Goal: Contribute content: Add original content to the website for others to see

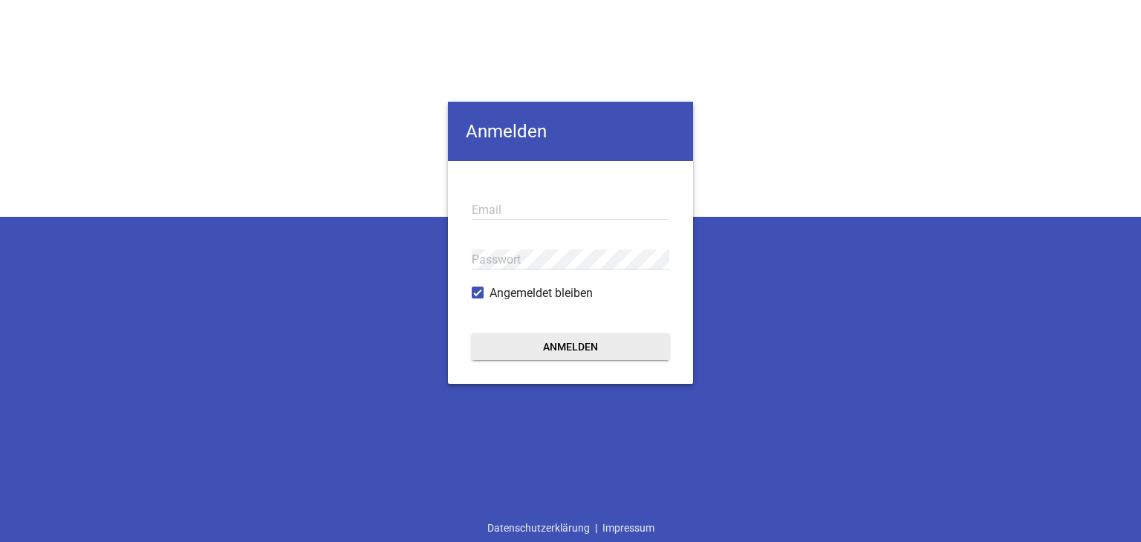
type input "[EMAIL_ADDRESS][PERSON_NAME][DOMAIN_NAME]"
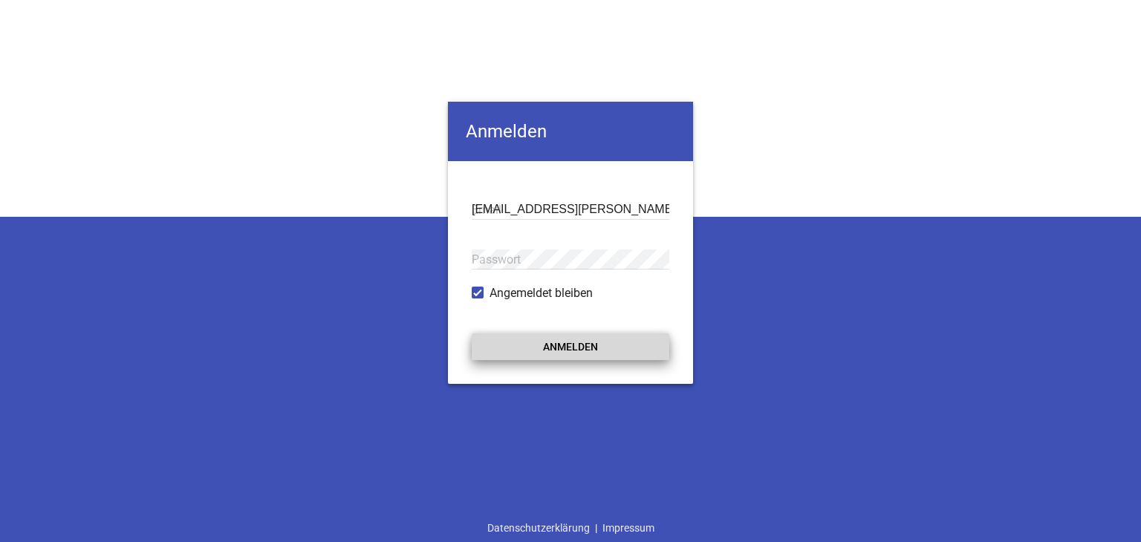
click at [564, 353] on button "Anmelden" at bounding box center [571, 347] width 198 height 27
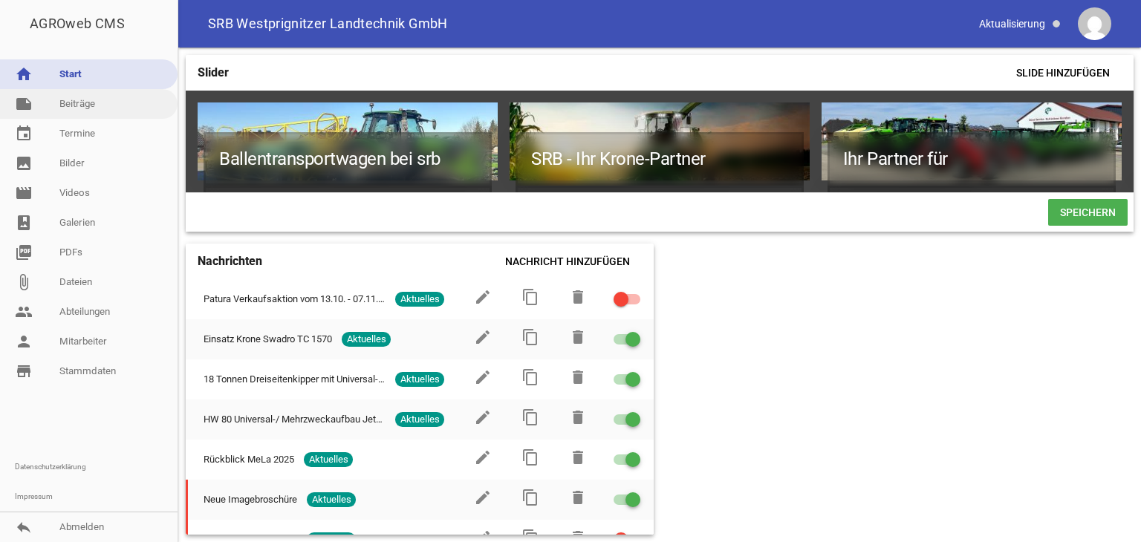
click at [80, 106] on link "note Beiträge" at bounding box center [89, 104] width 178 height 30
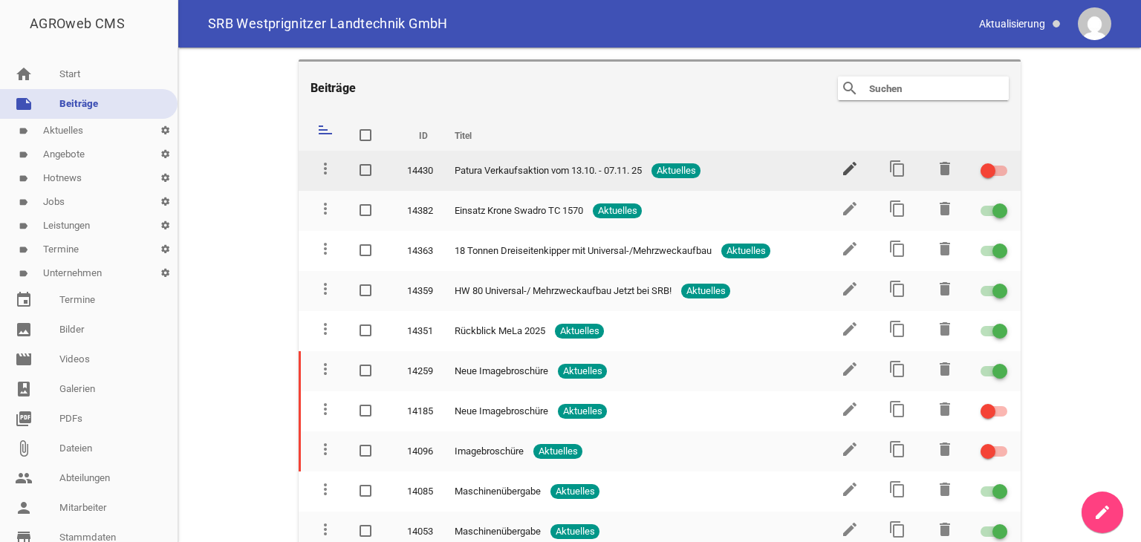
click at [841, 167] on icon "edit" at bounding box center [850, 169] width 18 height 18
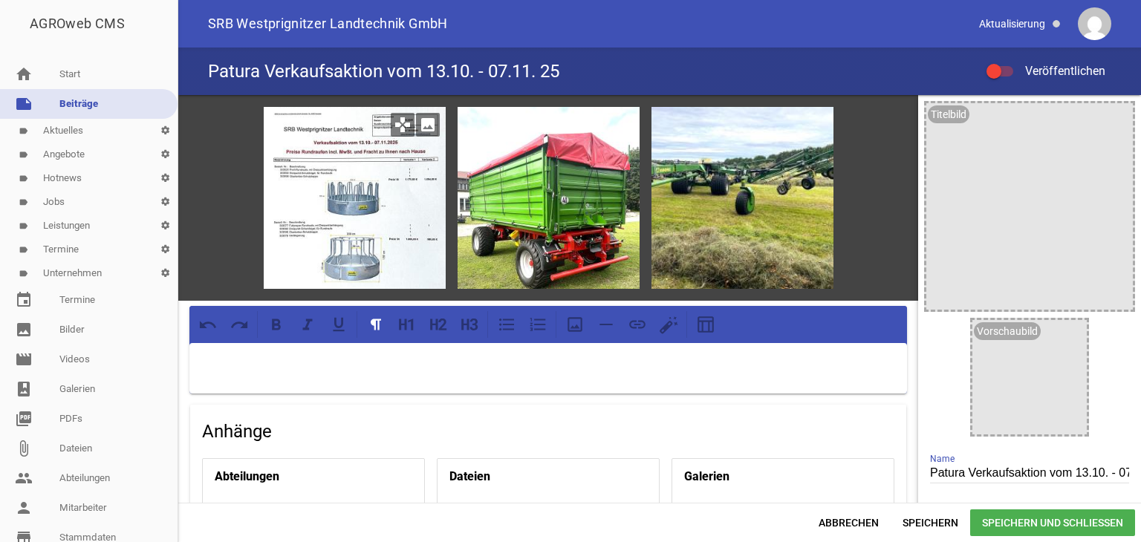
click at [426, 126] on icon "image" at bounding box center [428, 125] width 24 height 24
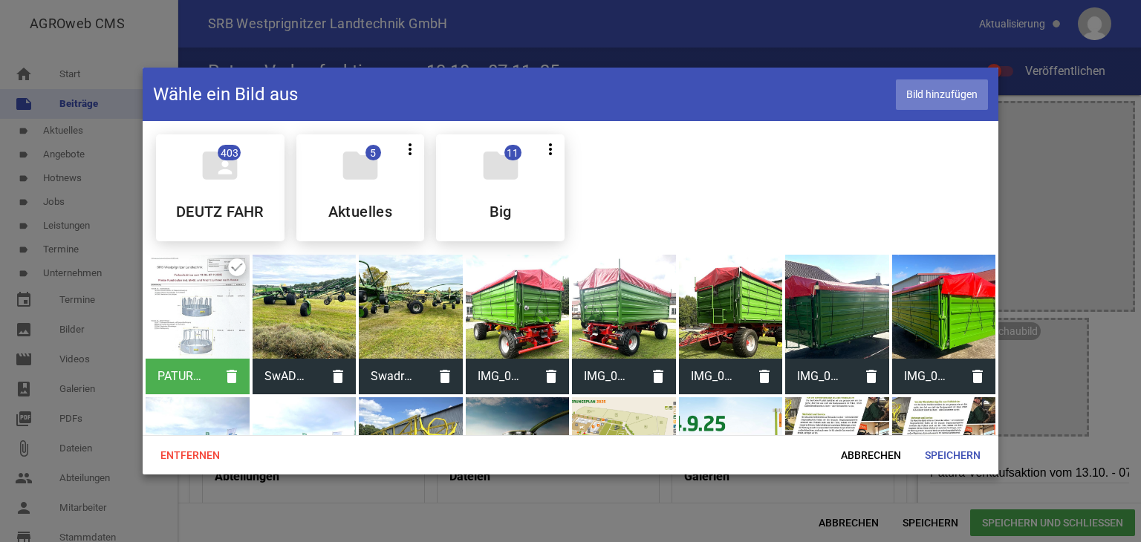
click at [955, 88] on span "Bild hinzufügen" at bounding box center [942, 94] width 92 height 30
click at [967, 457] on span "Speichern" at bounding box center [952, 455] width 79 height 27
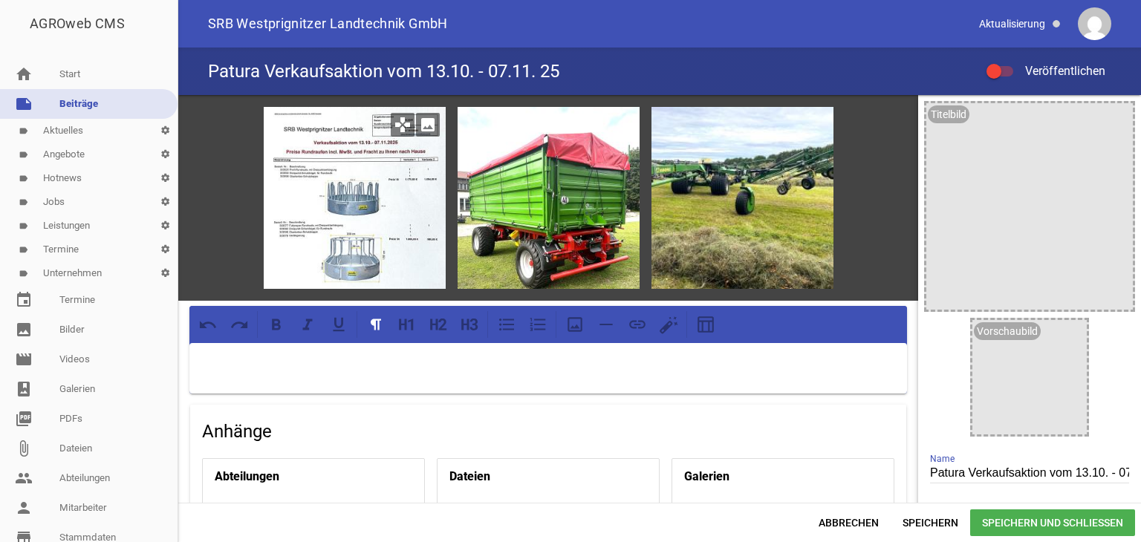
click at [423, 124] on icon "image" at bounding box center [428, 125] width 24 height 24
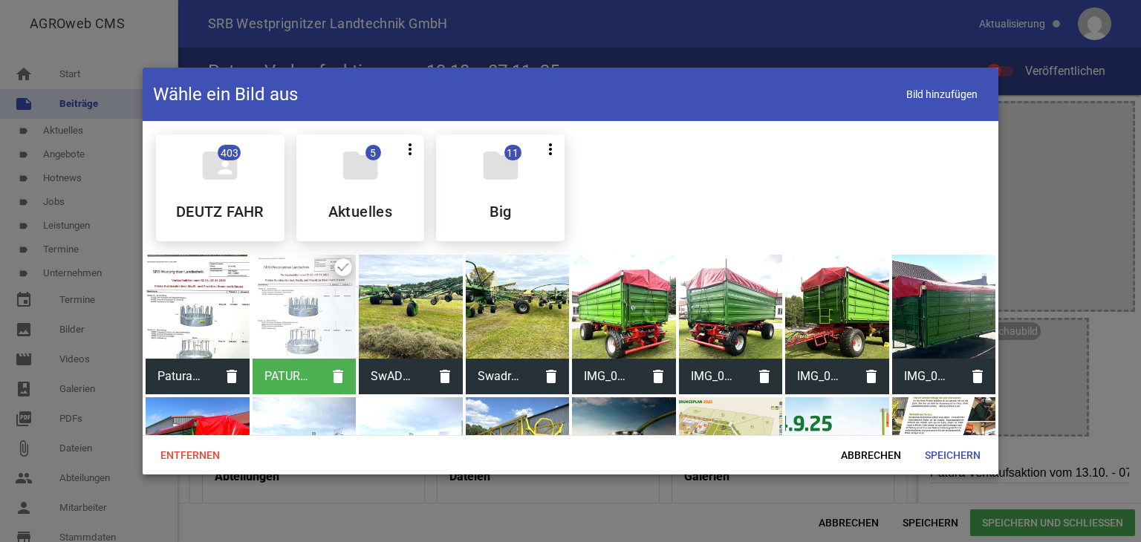
click at [192, 318] on div at bounding box center [198, 307] width 104 height 104
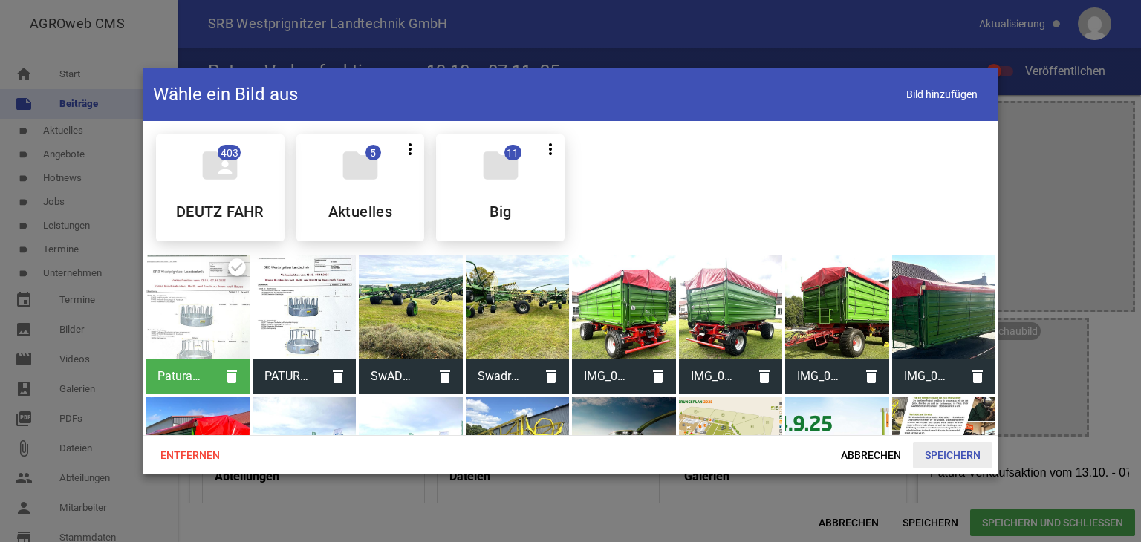
click at [948, 453] on span "Speichern" at bounding box center [952, 455] width 79 height 27
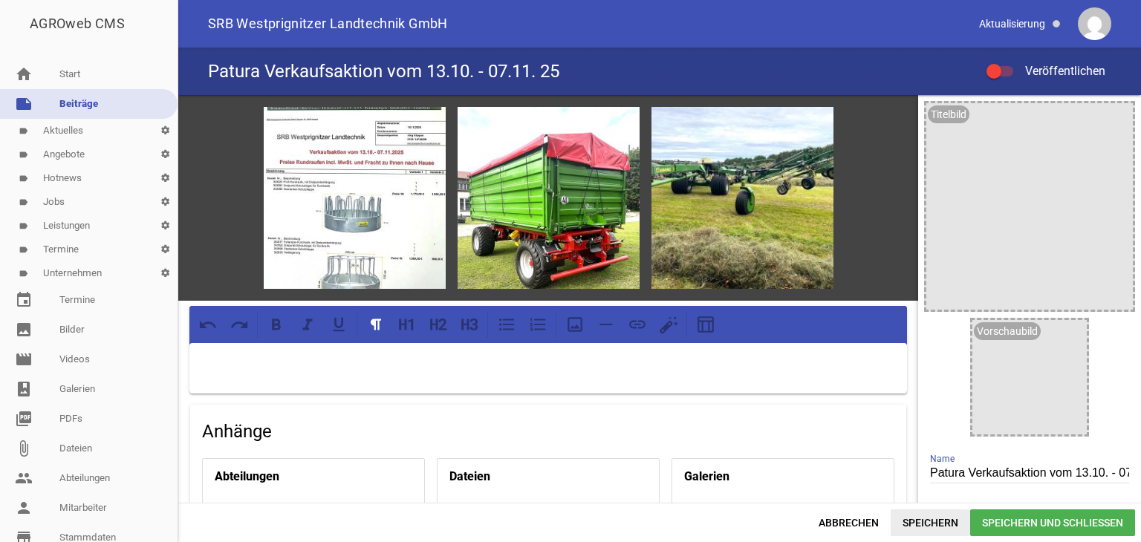
click at [934, 523] on span "Speichern" at bounding box center [930, 523] width 79 height 27
click at [1004, 68] on div at bounding box center [1000, 71] width 27 height 10
click at [1007, 62] on input "Veröffentlichen" at bounding box center [1007, 62] width 0 height 0
click at [924, 524] on span "Speichern" at bounding box center [930, 523] width 79 height 27
click at [996, 69] on div at bounding box center [1000, 71] width 27 height 10
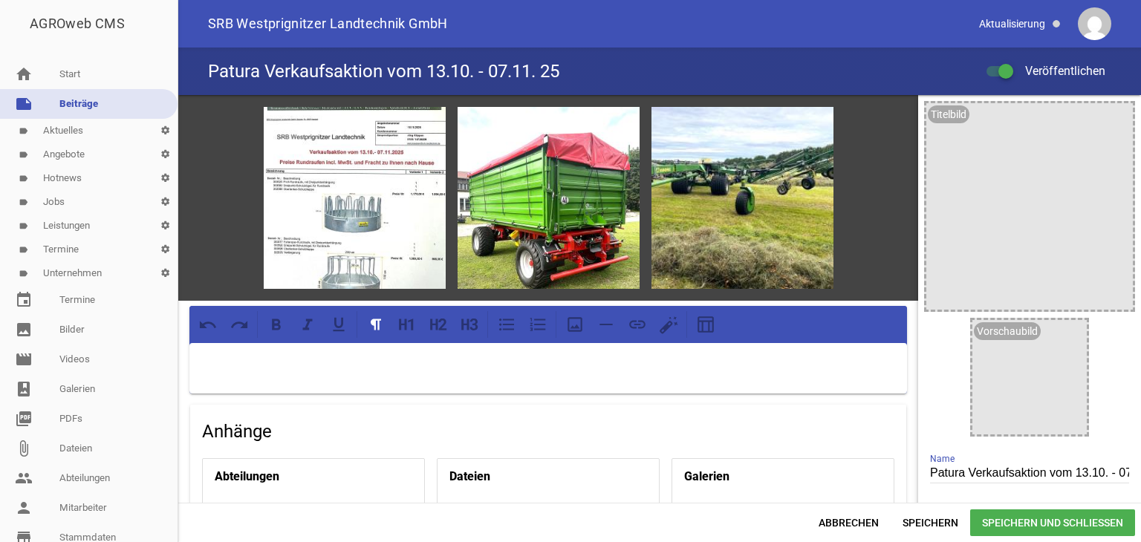
click at [1007, 62] on input "Veröffentlichen" at bounding box center [1007, 62] width 0 height 0
click at [912, 521] on span "Speichern" at bounding box center [930, 523] width 79 height 27
click at [426, 128] on icon "image" at bounding box center [428, 125] width 24 height 24
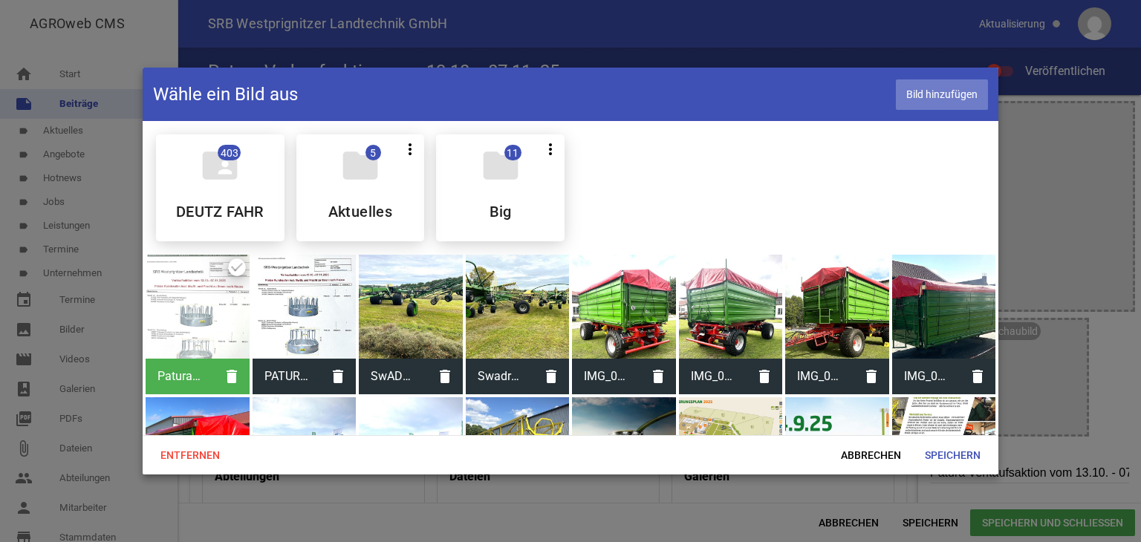
click at [948, 93] on span "Bild hinzufügen" at bounding box center [942, 94] width 92 height 30
click at [960, 455] on span "Speichern" at bounding box center [952, 455] width 79 height 27
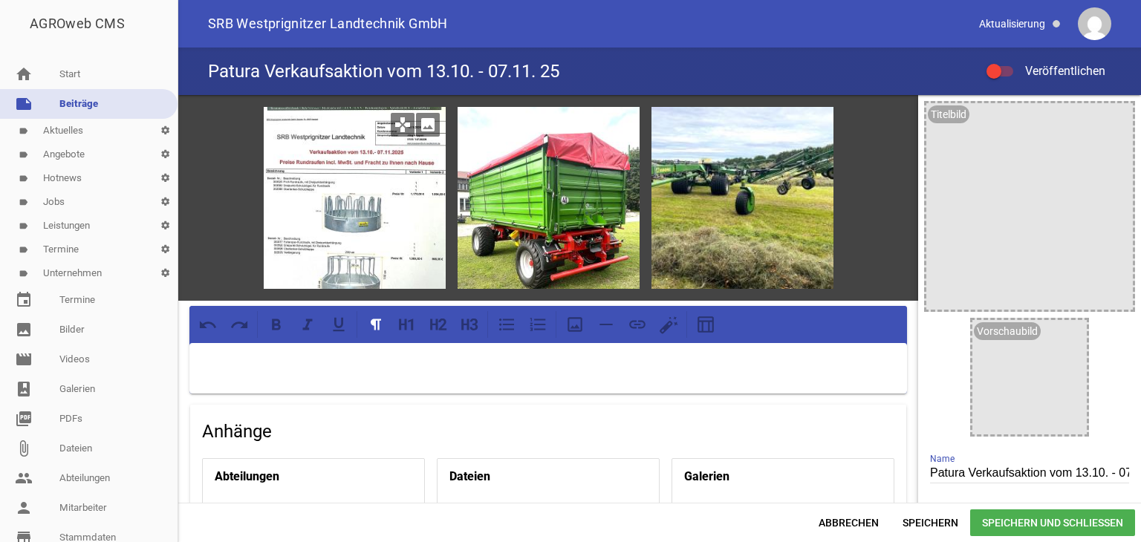
click at [425, 126] on icon "image" at bounding box center [428, 125] width 24 height 24
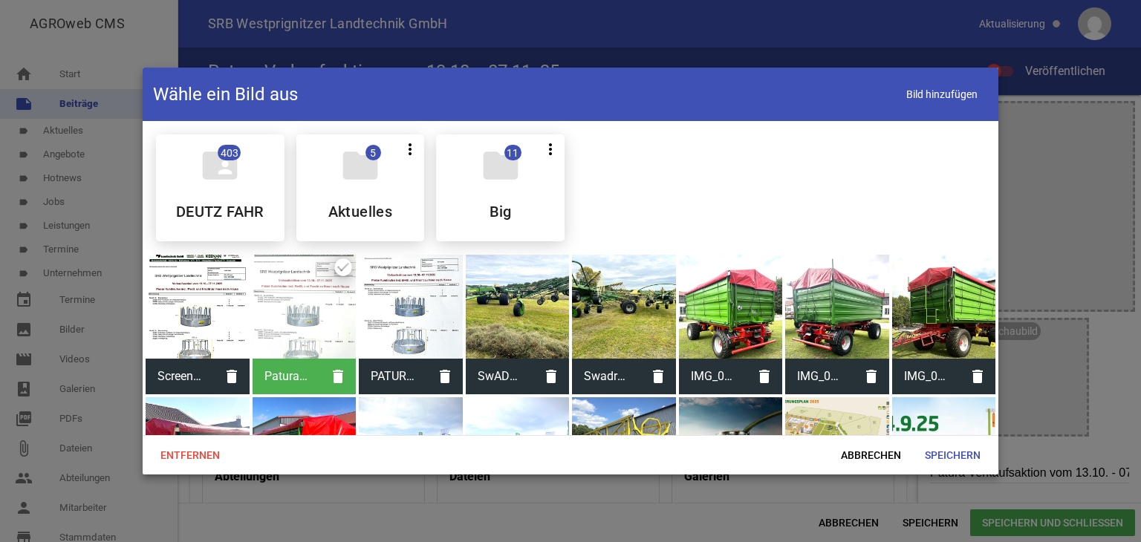
click at [204, 288] on div at bounding box center [198, 307] width 104 height 104
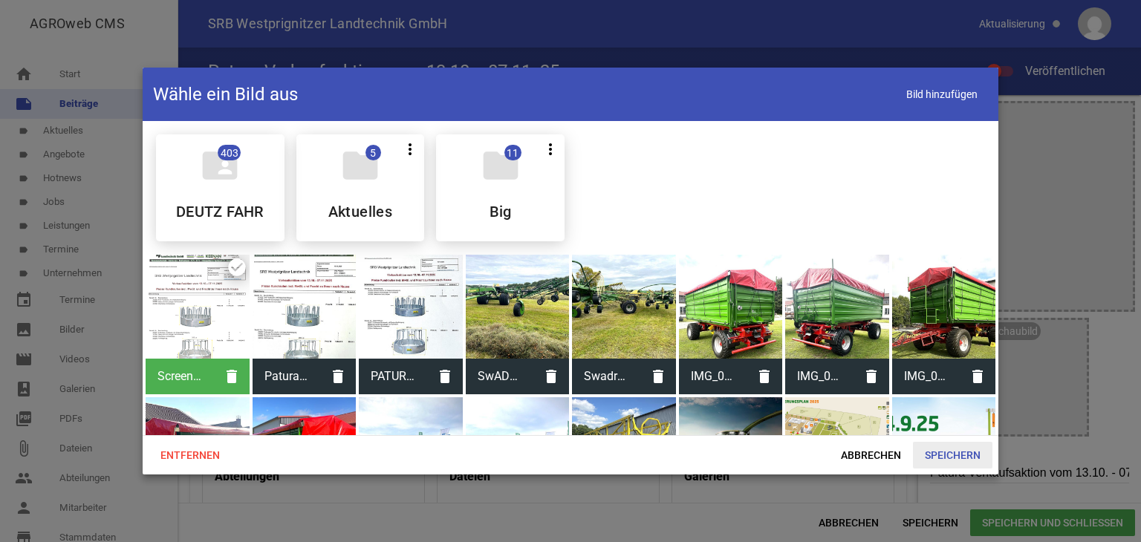
click at [960, 452] on span "Speichern" at bounding box center [952, 455] width 79 height 27
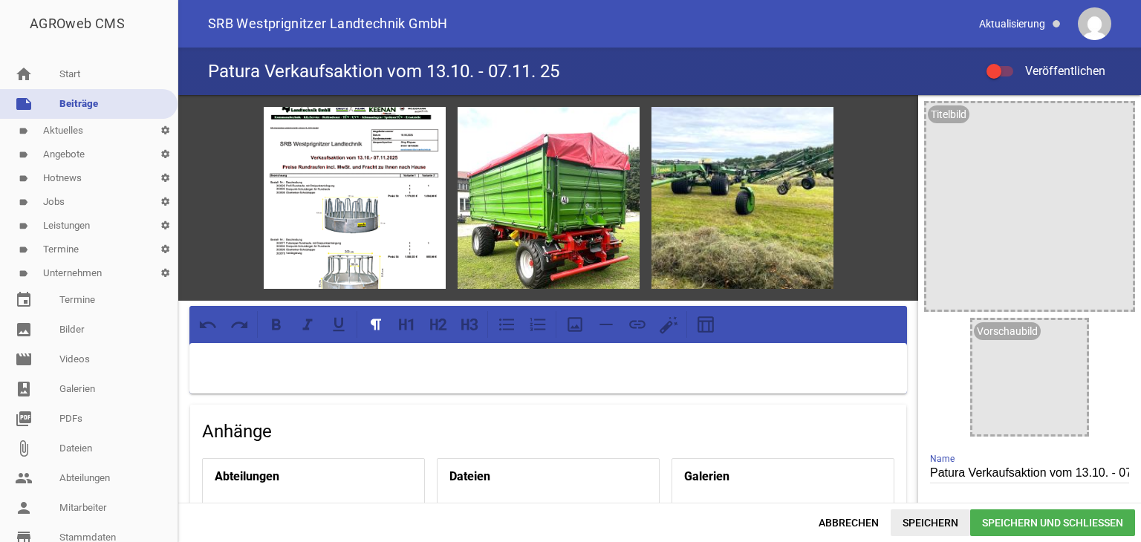
click at [942, 521] on span "Speichern" at bounding box center [930, 523] width 79 height 27
click at [1007, 70] on div at bounding box center [1000, 71] width 27 height 10
click at [1007, 62] on input "Veröffentlichen" at bounding box center [1007, 62] width 0 height 0
click at [936, 522] on span "Speichern" at bounding box center [930, 523] width 79 height 27
click at [1002, 68] on div at bounding box center [1006, 71] width 15 height 15
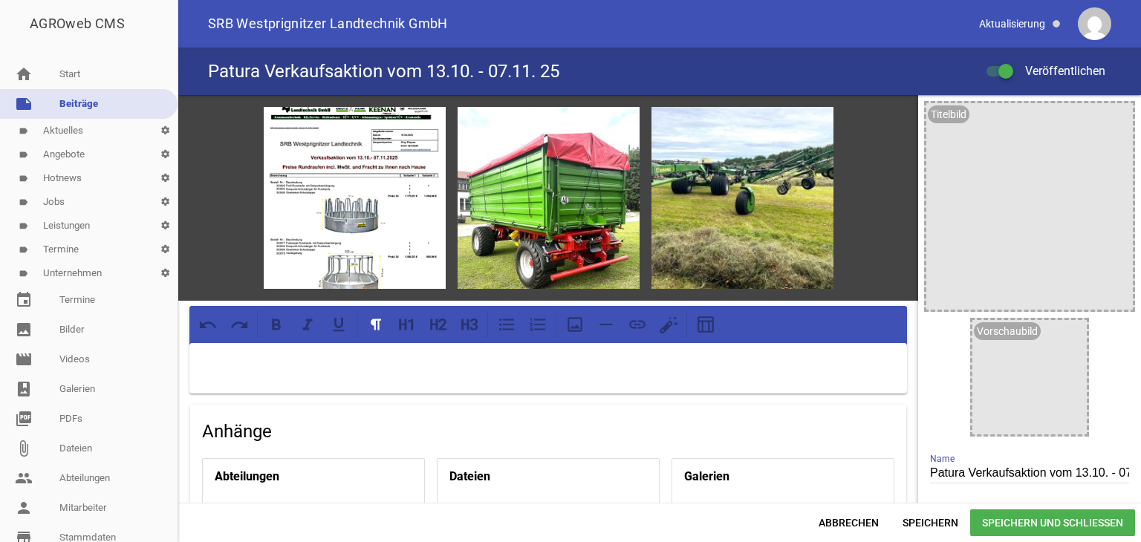
click at [1007, 62] on input "Veröffentlichen" at bounding box center [1007, 62] width 0 height 0
click at [955, 523] on span "Speichern" at bounding box center [930, 523] width 79 height 27
click at [1101, 473] on input "Patura Verkaufsaktion vom 13.10. - 07.11. 25" at bounding box center [1029, 474] width 199 height 20
click at [930, 469] on input "Patura Verkaufsaktion vom [DATE] - [DATE]" at bounding box center [1029, 474] width 199 height 20
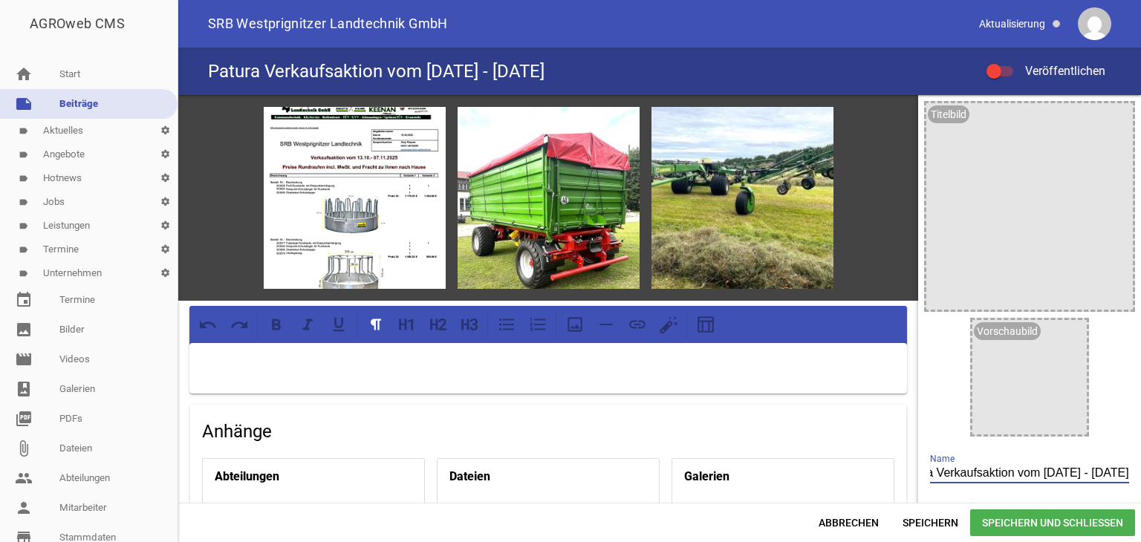
type input "Patura Verkaufsaktion vom [DATE] - [DATE]"
click at [220, 354] on p at bounding box center [548, 363] width 697 height 18
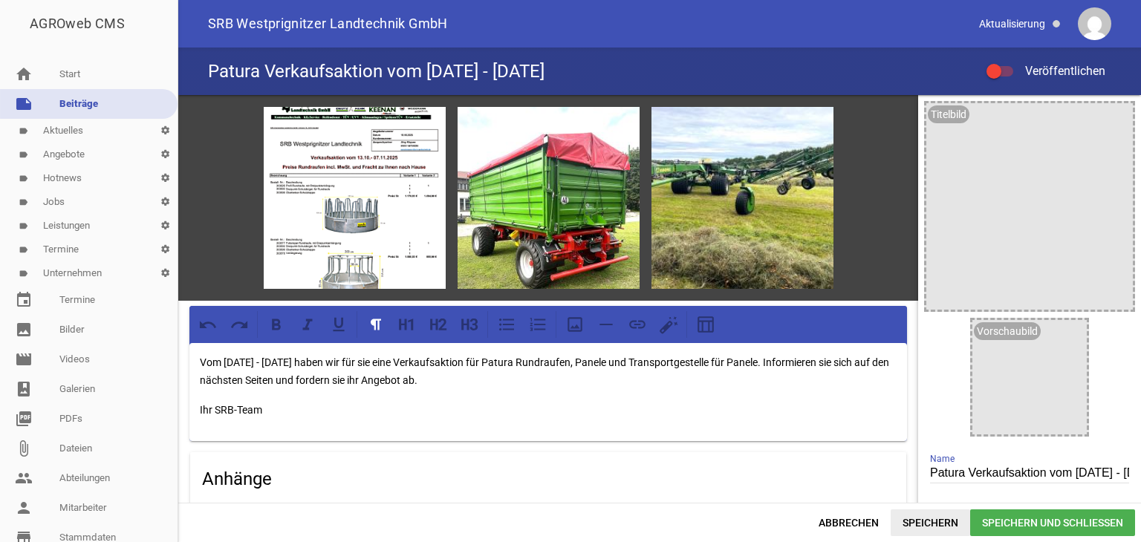
click at [927, 519] on span "Speichern" at bounding box center [930, 523] width 79 height 27
click at [1002, 73] on div at bounding box center [1000, 71] width 27 height 10
click at [1007, 62] on input "Veröffentlichen" at bounding box center [1007, 62] width 0 height 0
click at [1006, 71] on div at bounding box center [1000, 71] width 27 height 10
click at [1007, 62] on input "Veröffentlichen" at bounding box center [1007, 62] width 0 height 0
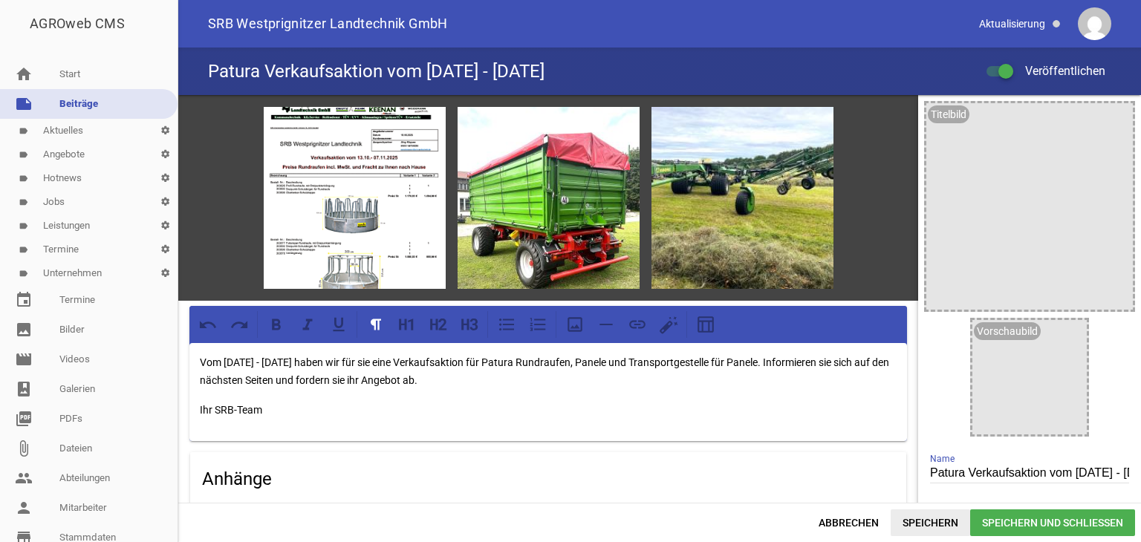
click at [945, 520] on span "Speichern" at bounding box center [930, 523] width 79 height 27
drag, startPoint x: 504, startPoint y: 360, endPoint x: 588, endPoint y: 363, distance: 84.8
click at [588, 363] on p "Vom [DATE] - [DATE] haben wir für sie eine Verkaufsaktion für Patura Rundraufen…" at bounding box center [548, 372] width 697 height 36
click at [276, 323] on icon at bounding box center [276, 324] width 9 height 11
drag, startPoint x: 416, startPoint y: 360, endPoint x: 485, endPoint y: 357, distance: 69.2
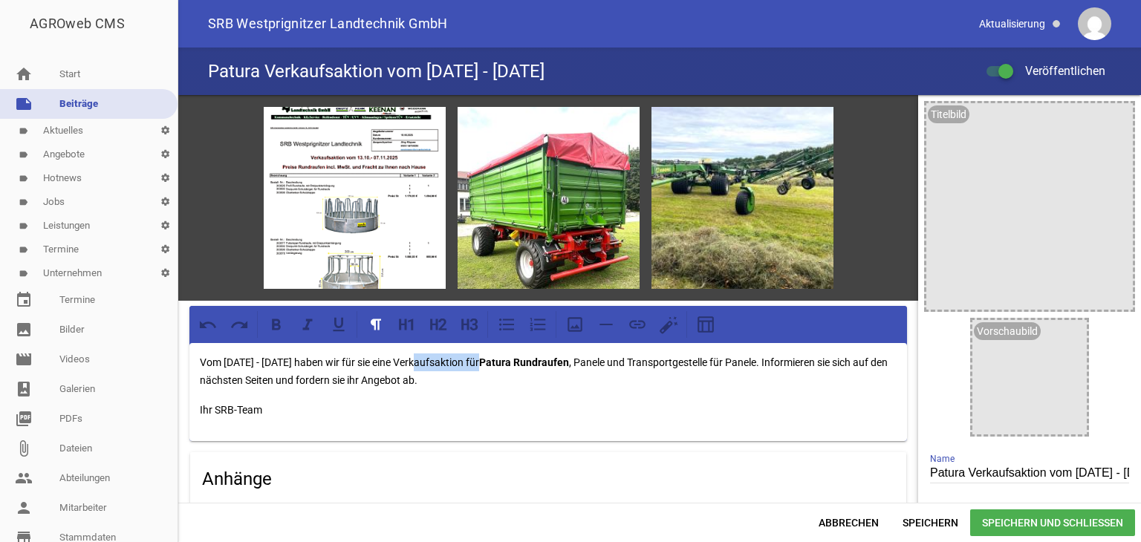
click at [485, 357] on p "Vom [DATE] - [DATE] haben wir für sie eine Verkaufsaktion für Patura Rundraufen…" at bounding box center [548, 372] width 697 height 36
click at [276, 324] on icon at bounding box center [276, 324] width 9 height 11
drag, startPoint x: 600, startPoint y: 360, endPoint x: 629, endPoint y: 360, distance: 29.0
click at [629, 360] on p "Vom 13.10.25 - 07.11.25 haben wir für sie eine Verkaufsaktion für Patura Rundra…" at bounding box center [548, 372] width 697 height 36
click at [276, 322] on icon at bounding box center [276, 324] width 9 height 11
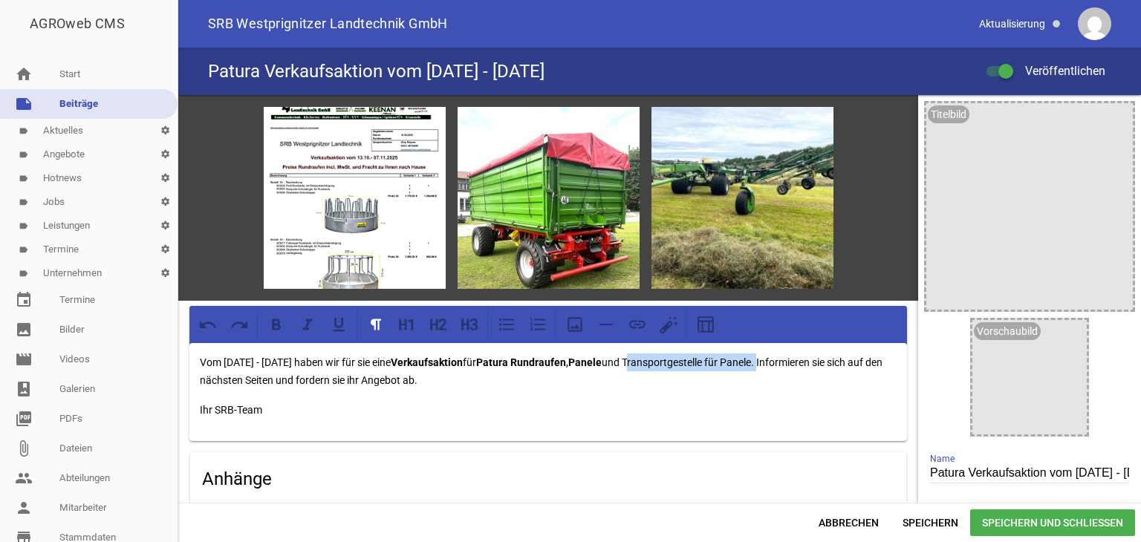
drag, startPoint x: 652, startPoint y: 360, endPoint x: 741, endPoint y: 360, distance: 89.2
click at [776, 360] on p "Vom 13.10.25 - 07.11.25 haben wir für sie eine Verkaufsaktion für Patura Rundra…" at bounding box center [548, 372] width 697 height 36
drag, startPoint x: 781, startPoint y: 359, endPoint x: 649, endPoint y: 354, distance: 132.4
click at [652, 354] on p "Vom 13.10.25 - 07.11.25 haben wir für sie eine Verkaufsaktion für Patura Rundra…" at bounding box center [548, 372] width 697 height 36
click at [276, 312] on button at bounding box center [276, 324] width 27 height 27
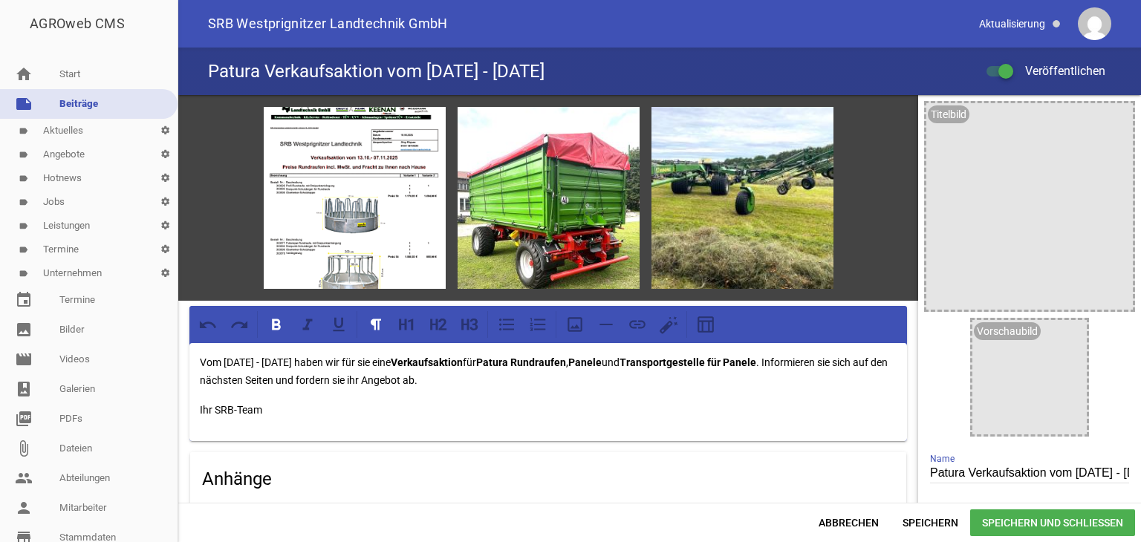
click at [734, 406] on p "Ihr SRB-Team" at bounding box center [548, 410] width 697 height 18
click at [944, 519] on span "Speichern" at bounding box center [930, 523] width 79 height 27
click at [993, 71] on div at bounding box center [1000, 71] width 27 height 10
click at [1007, 62] on input "Veröffentlichen" at bounding box center [1007, 62] width 0 height 0
click at [911, 524] on span "Speichern" at bounding box center [930, 523] width 79 height 27
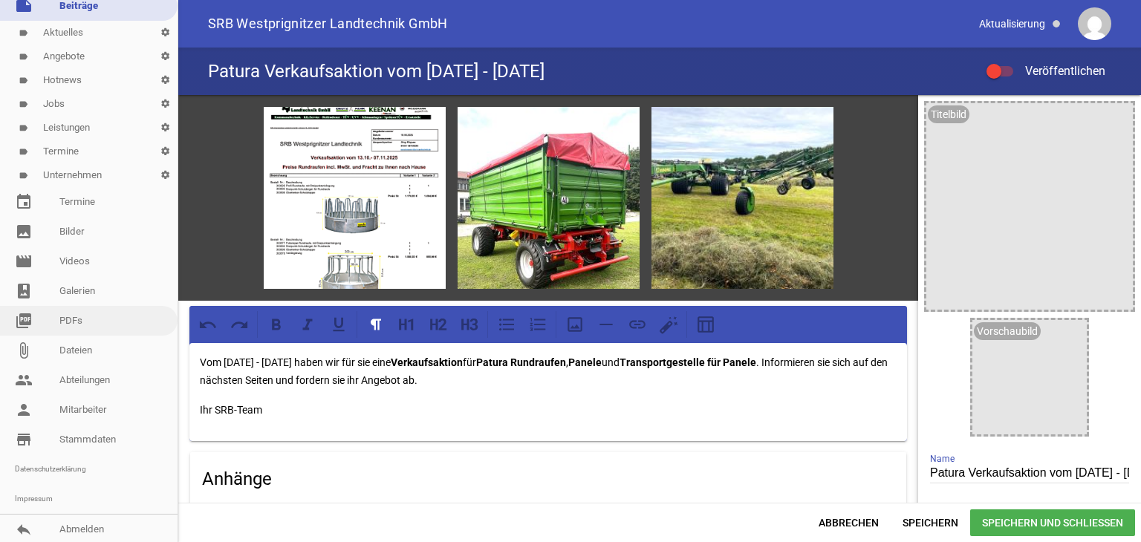
scroll to position [100, 0]
click at [77, 527] on link "reply Abmelden" at bounding box center [89, 528] width 178 height 30
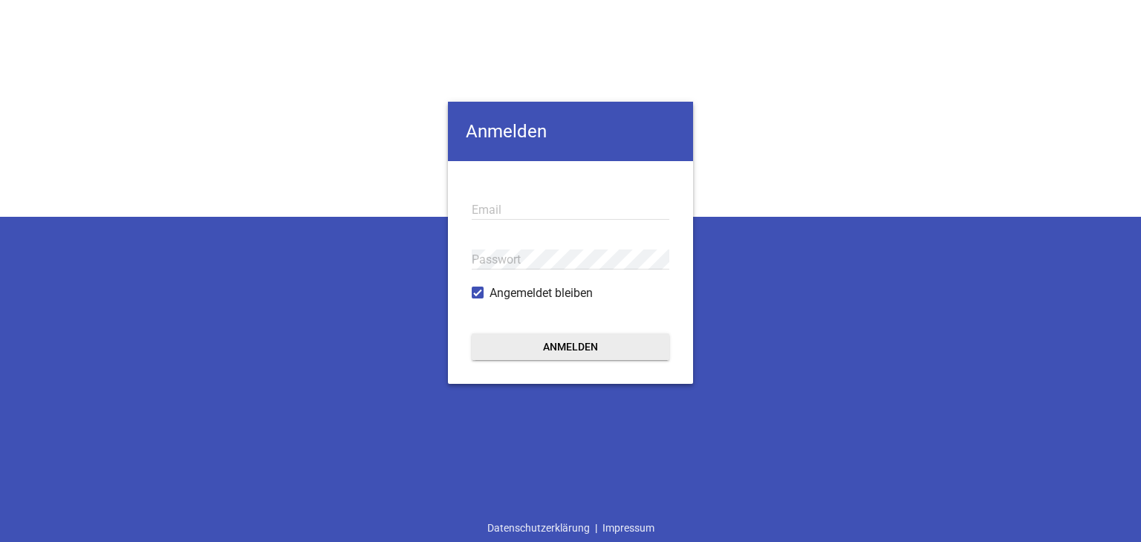
type input "[EMAIL_ADDRESS][PERSON_NAME][DOMAIN_NAME]"
